Goal: Ask a question

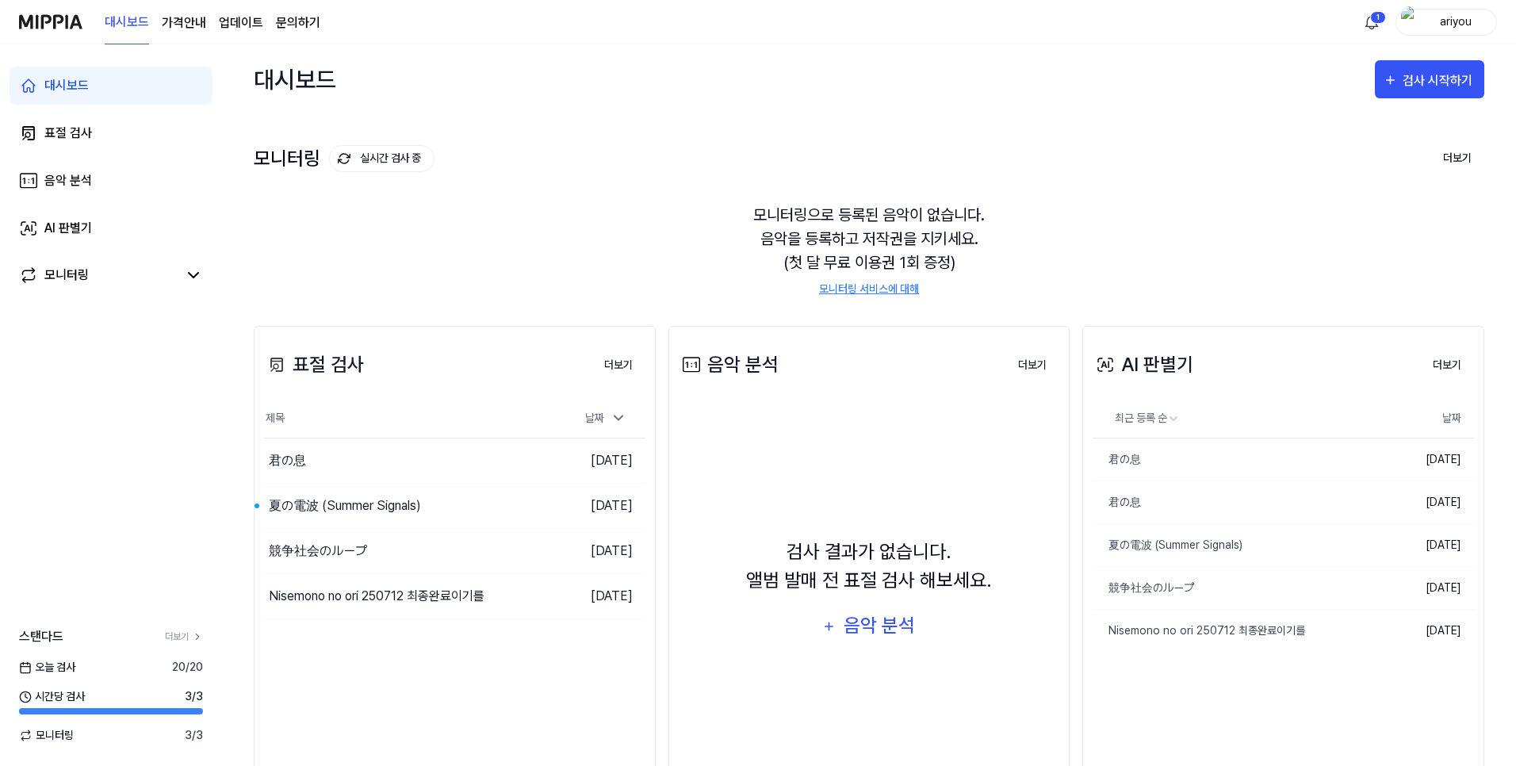
click at [291, 28] on link "문의하기" at bounding box center [298, 22] width 44 height 19
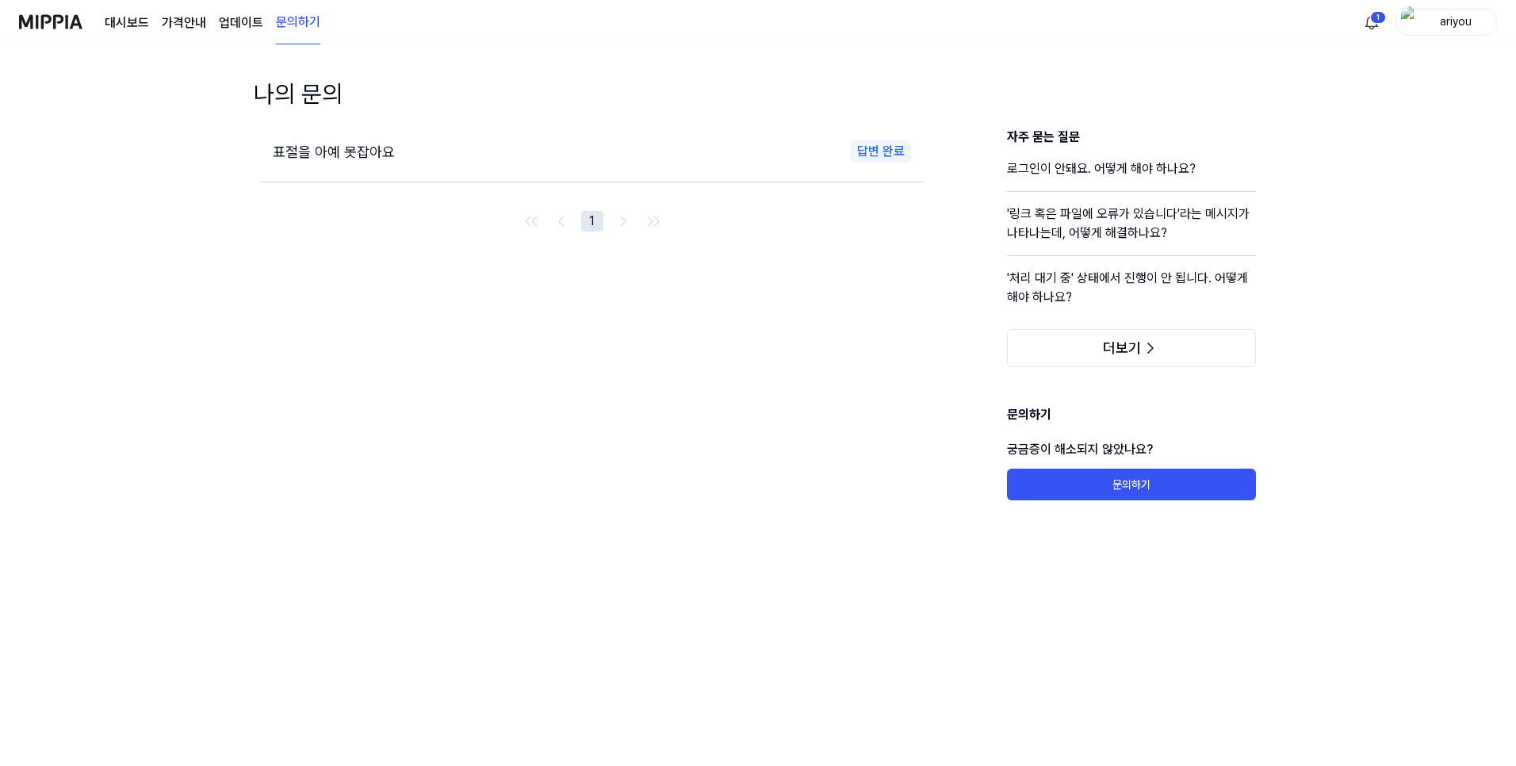
click at [423, 132] on div "표절을 아예 못잡아요 답변 완료" at bounding box center [591, 152] width 663 height 48
click at [370, 151] on span "표절을 아예 못잡아요" at bounding box center [334, 151] width 122 height 17
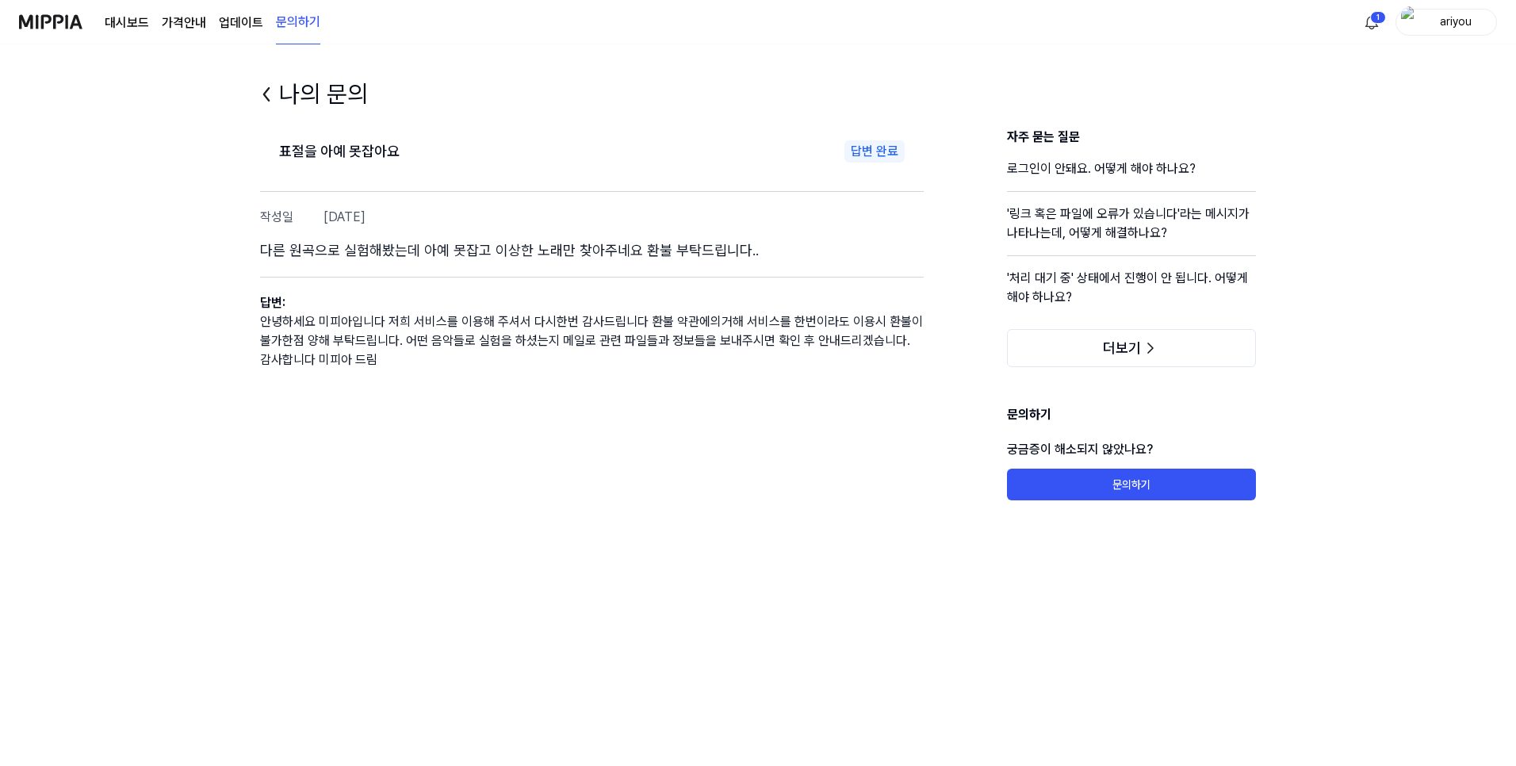
drag, startPoint x: 521, startPoint y: 289, endPoint x: 630, endPoint y: 377, distance: 139.9
click at [630, 377] on div "표절을 아예 못잡아요 답변 완료 작성일 [DATE] 다른 원곡으로 실험해봤는데 아예 못잡고 이상한 노래만 찾아주네요 환불 부탁드립니다.. 답변…" at bounding box center [591, 314] width 663 height 373
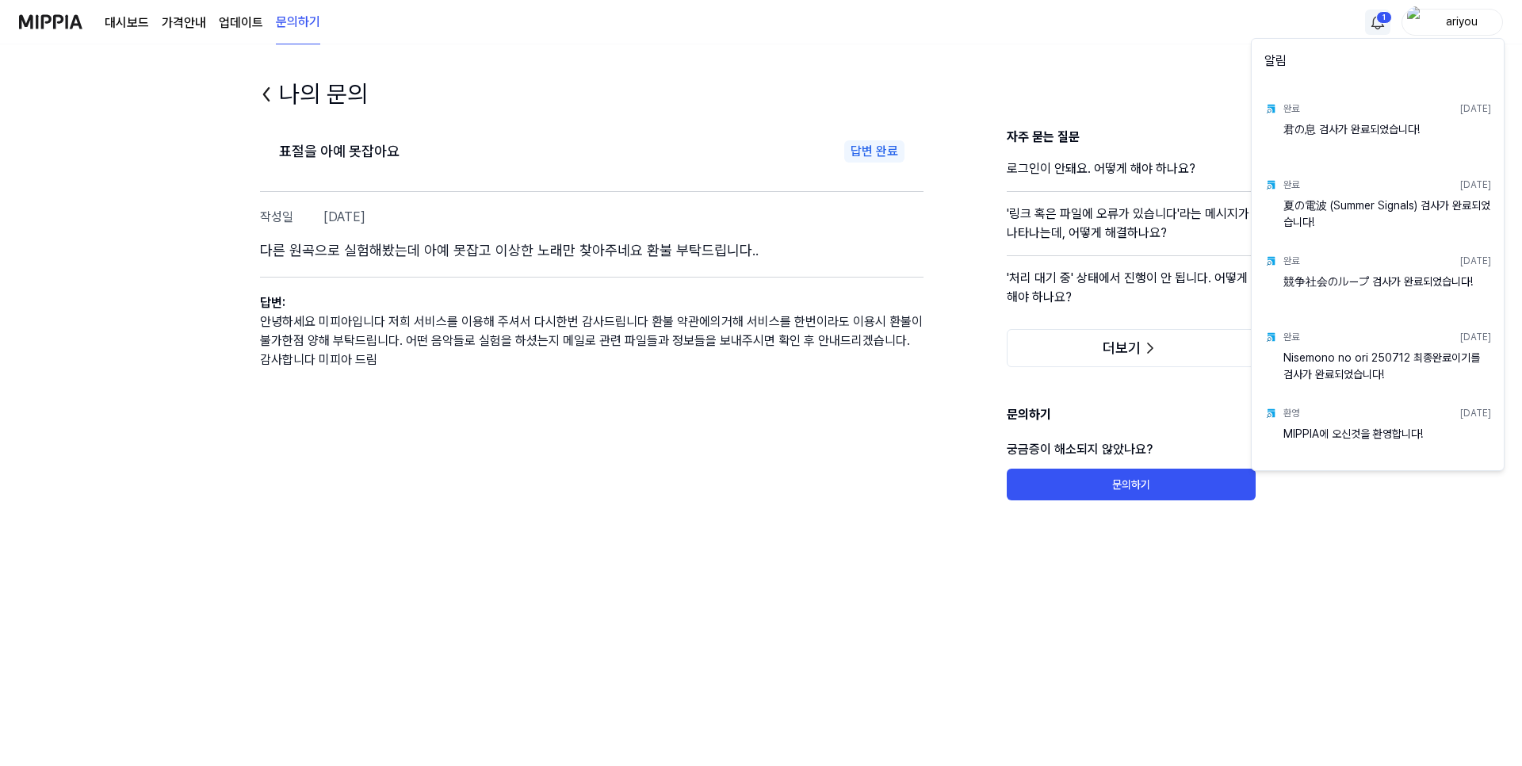
click at [1371, 28] on html "대시보드 가격안내 업데이트 문의하기 1 ariyou 나의 문의 표절을 아예 못잡아요 답변 완료 작성일 [DATE] 다른 원곡으로 실험해봤는데 …" at bounding box center [761, 383] width 1522 height 766
click at [774, 342] on html "대시보드 가격안내 업데이트 문의하기 ariyou 나의 문의 표절을 아예 못잡아요 답변 완료 작성일 [DATE] 다른 원곡으로 실험해봤는데 아예…" at bounding box center [761, 383] width 1522 height 766
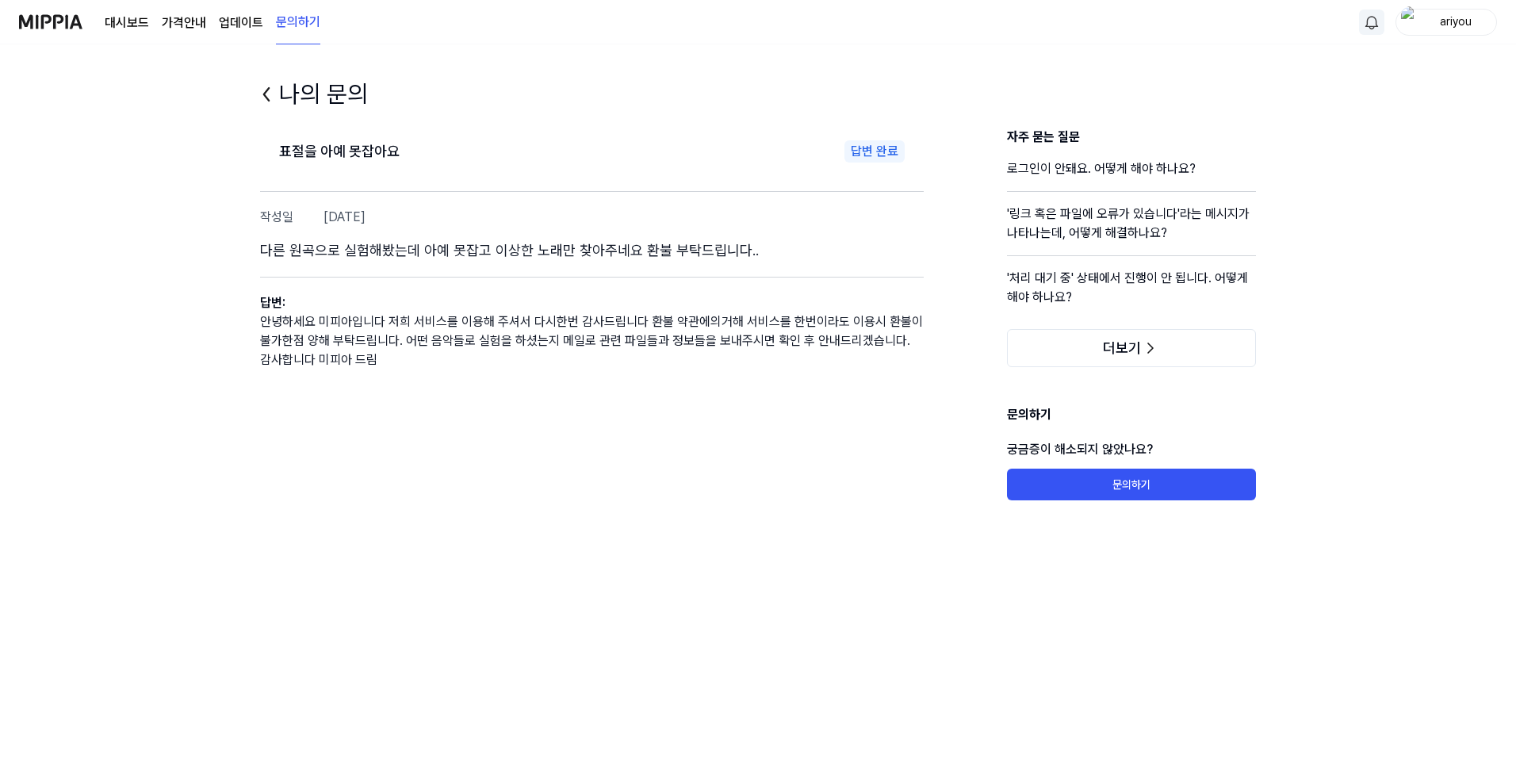
drag, startPoint x: 562, startPoint y: 359, endPoint x: 559, endPoint y: 309, distance: 50.0
click at [559, 309] on div "답변 : 안녕하세요 미피아입니다 저희 서비스를 이용해 주셔서 다시한번 감사드립니다 환불 약관에의거해 서비스를 한번이라도 이용시 환불이 불가한점…" at bounding box center [591, 323] width 663 height 93
click at [559, 309] on h3 "답변 :" at bounding box center [591, 302] width 663 height 19
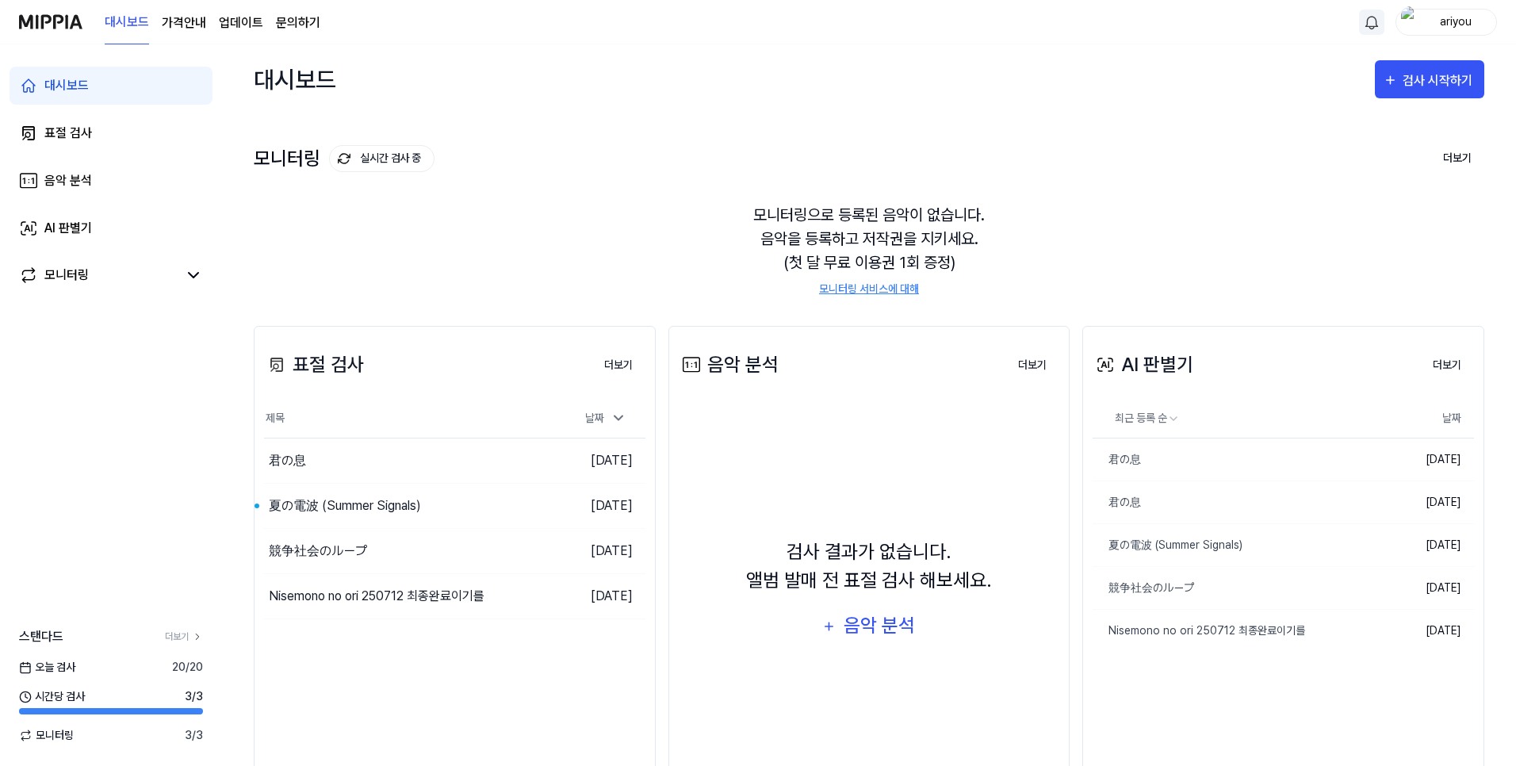
click at [752, 155] on div "모니터링 실시간 검사 중 더보기" at bounding box center [869, 158] width 1230 height 25
click at [747, 140] on div "모니터링 실시간 검사 중 더보기 모니터링 모니터링으로 등록된 음악이 없습니다. 음악을 등록하고 저작권을 지키세요. (첫 달 무료 이용권 1회 …" at bounding box center [869, 204] width 1230 height 180
click at [759, 133] on div "모니터링 실시간 검사 중 더보기 모니터링 모니터링으로 등록된 음악이 없습니다. 음악을 등록하고 저작권을 지키세요. (첫 달 무료 이용권 1회 …" at bounding box center [869, 204] width 1230 height 180
click at [759, 131] on div "모니터링 실시간 검사 중 더보기 모니터링 모니터링으로 등록된 음악이 없습니다. 음악을 등록하고 저작권을 지키세요. (첫 달 무료 이용권 1회 …" at bounding box center [869, 204] width 1230 height 180
click at [753, 140] on div "모니터링 실시간 검사 중 더보기 모니터링 모니터링으로 등록된 음악이 없습니다. 음악을 등록하고 저작권을 지키세요. (첫 달 무료 이용권 1회 …" at bounding box center [869, 204] width 1230 height 180
